Goal: Complete application form

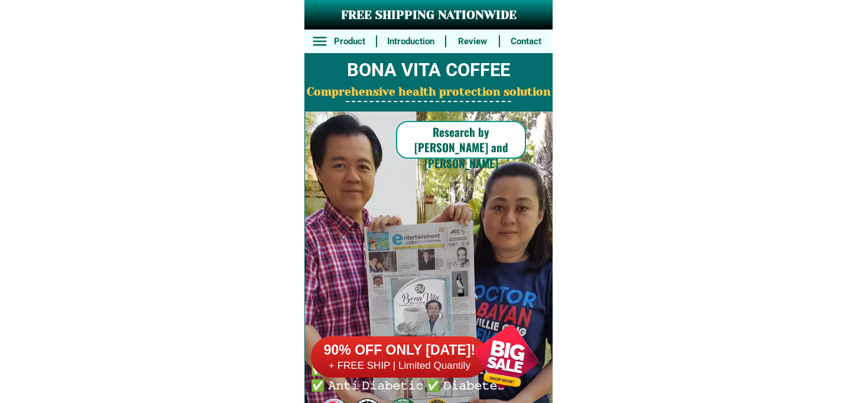
click at [451, 367] on h6 "+ FREE SHIP | Limited Quantily" at bounding box center [399, 366] width 177 height 13
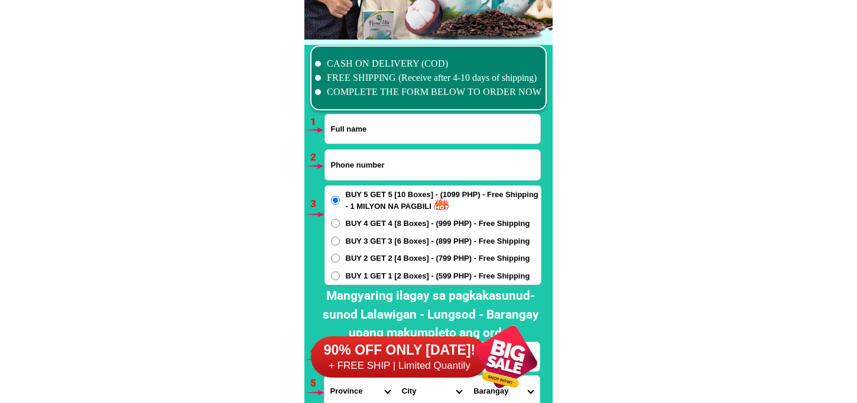
scroll to position [8687, 0]
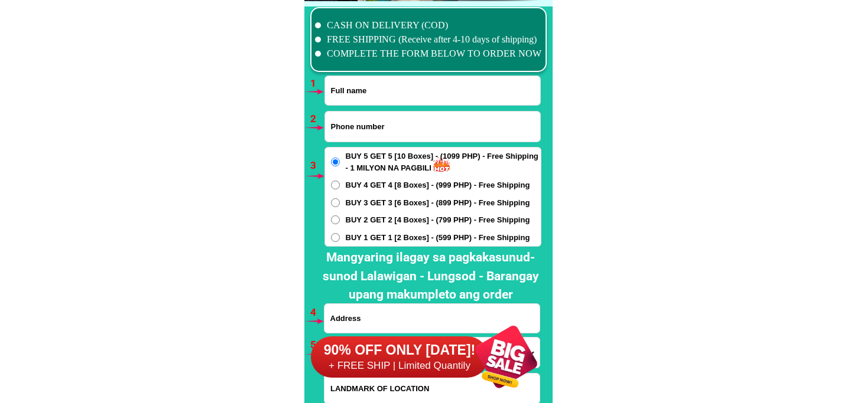
click at [355, 122] on input "Input phone_number" at bounding box center [432, 127] width 215 height 30
paste input "[PERSON_NAME]"
type input "[PERSON_NAME]"
click at [386, 95] on input "Input full_name" at bounding box center [432, 90] width 215 height 29
paste input "[PERSON_NAME]"
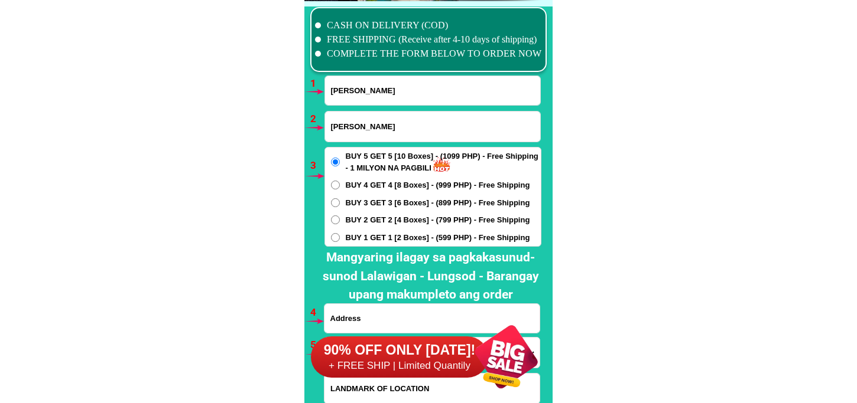
type input "[PERSON_NAME]"
drag, startPoint x: 399, startPoint y: 122, endPoint x: 201, endPoint y: 140, distance: 199.3
paste input "09392851877"
type input "09392851877"
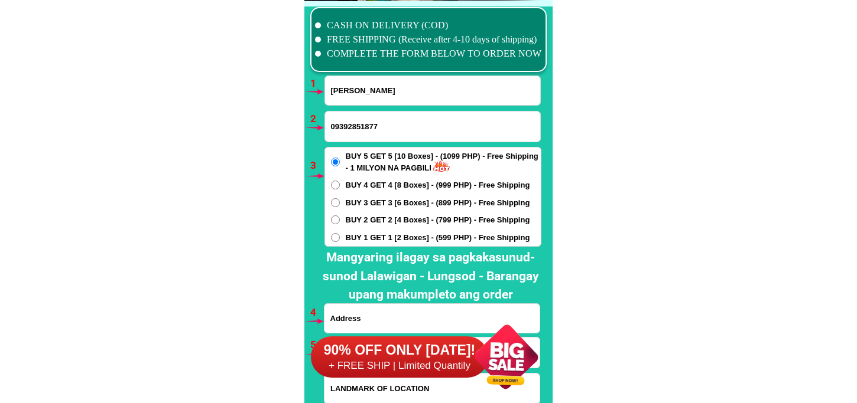
scroll to position [8818, 0]
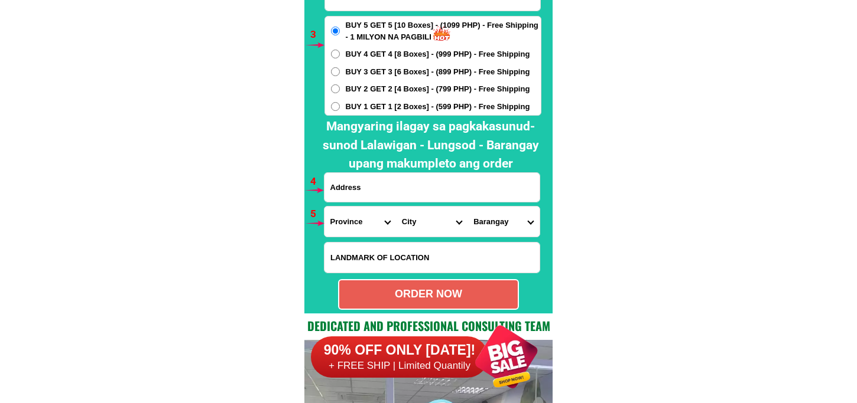
drag, startPoint x: 382, startPoint y: 189, endPoint x: 393, endPoint y: 197, distance: 14.4
click at [382, 189] on input "Input address" at bounding box center [431, 187] width 215 height 29
paste input "[STREET_ADDRESS]"
type input "[STREET_ADDRESS]"
click at [354, 216] on select "Province [GEOGRAPHIC_DATA] [GEOGRAPHIC_DATA][PERSON_NAME][GEOGRAPHIC_DATA][GEOG…" at bounding box center [359, 222] width 71 height 30
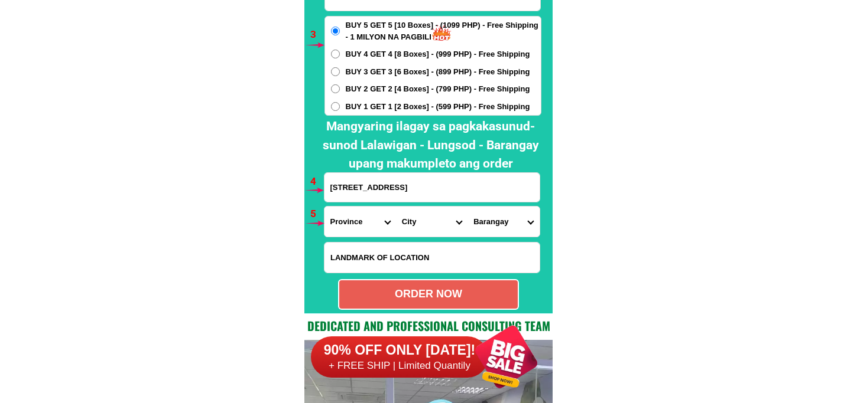
select select "63_695"
click at [324, 207] on select "Province [GEOGRAPHIC_DATA] [GEOGRAPHIC_DATA][PERSON_NAME][GEOGRAPHIC_DATA][GEOG…" at bounding box center [359, 222] width 71 height 30
drag, startPoint x: 406, startPoint y: 220, endPoint x: 420, endPoint y: 206, distance: 20.1
click at [408, 219] on select "City Atok [GEOGRAPHIC_DATA]-city [GEOGRAPHIC_DATA] [GEOGRAPHIC_DATA] Buguias It…" at bounding box center [431, 222] width 71 height 30
select select "63_6951986"
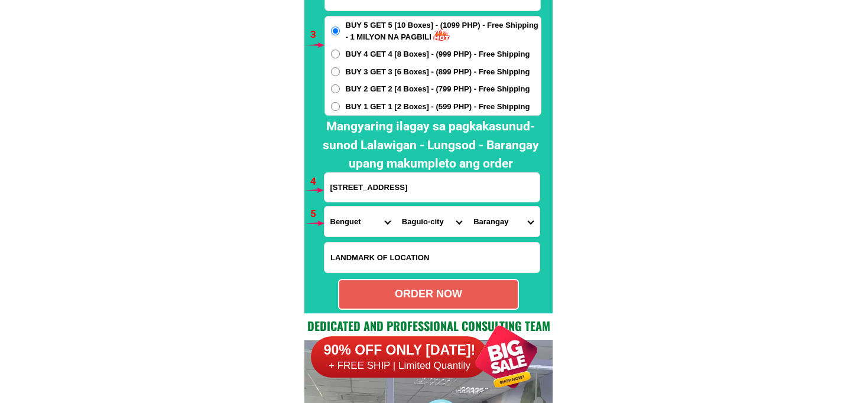
click at [396, 207] on select "City Atok [GEOGRAPHIC_DATA]-city [GEOGRAPHIC_DATA] [GEOGRAPHIC_DATA] Buguias It…" at bounding box center [431, 222] width 71 height 30
drag, startPoint x: 494, startPoint y: 225, endPoint x: 499, endPoint y: 208, distance: 17.6
click at [494, 225] on select "[GEOGRAPHIC_DATA][PERSON_NAME][GEOGRAPHIC_DATA][GEOGRAPHIC_DATA] ([GEOGRAPHIC_D…" at bounding box center [502, 222] width 71 height 30
select select "63_695198655590"
click at [467, 207] on select "[GEOGRAPHIC_DATA][PERSON_NAME][GEOGRAPHIC_DATA][GEOGRAPHIC_DATA] ([GEOGRAPHIC_D…" at bounding box center [502, 222] width 71 height 30
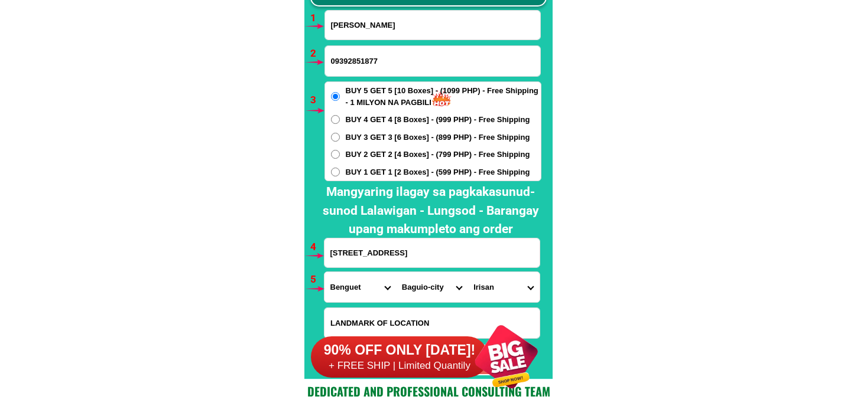
scroll to position [8883, 0]
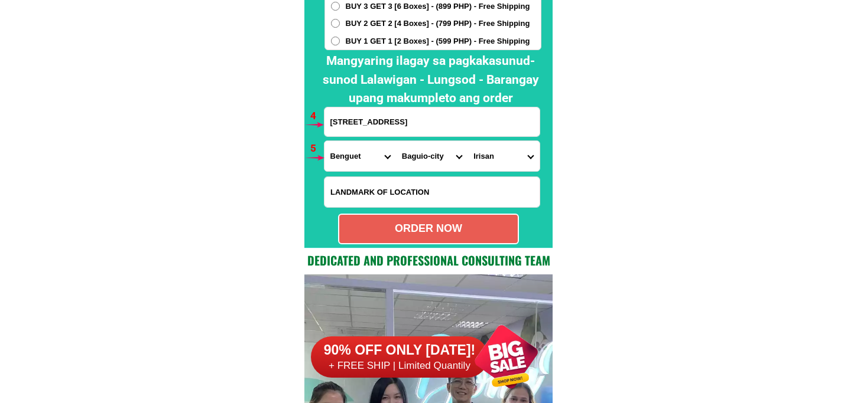
click at [428, 239] on div "ORDER NOW" at bounding box center [428, 229] width 181 height 31
radio input "true"
